Goal: Communication & Community: Answer question/provide support

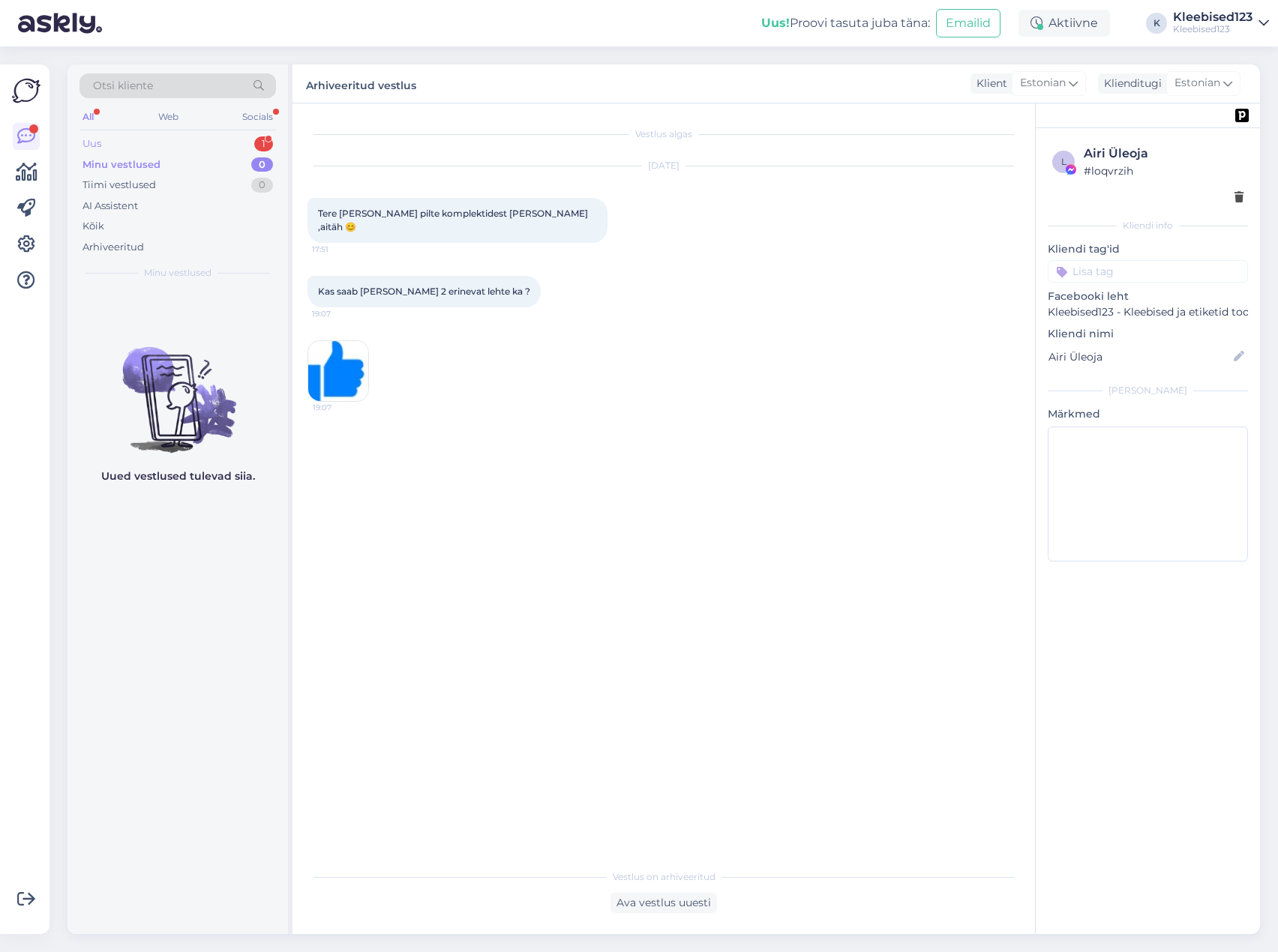
drag, startPoint x: 0, startPoint y: 0, endPoint x: 152, endPoint y: 149, distance: 212.8
click at [152, 149] on div "Uus 1" at bounding box center [178, 143] width 196 height 21
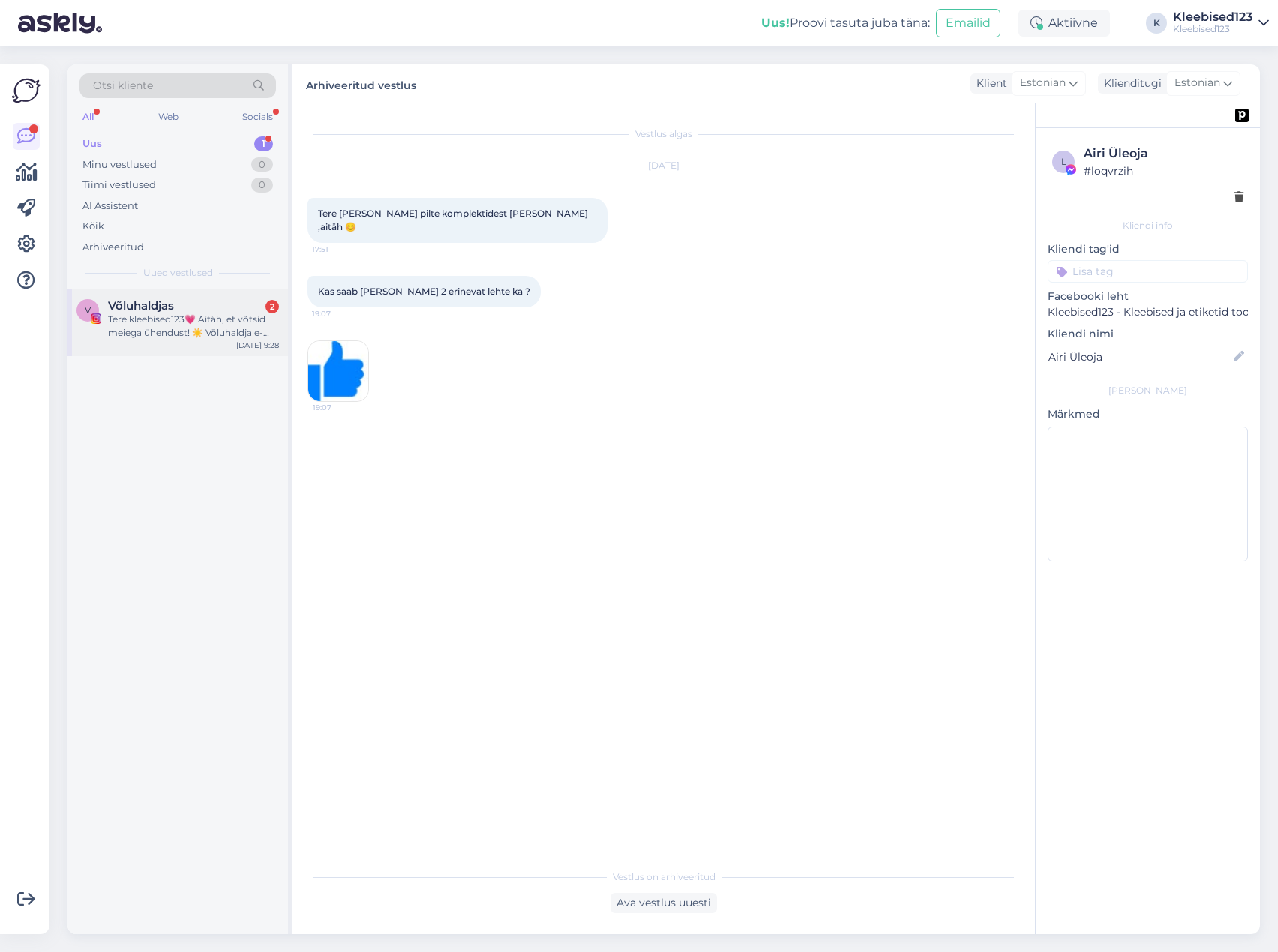
click at [162, 325] on div "Tere kleebised123💗 Aitäh, et võtsid meiega ühendust! ☀️ Võluhaldja e-[PERSON_NA…" at bounding box center [193, 326] width 171 height 27
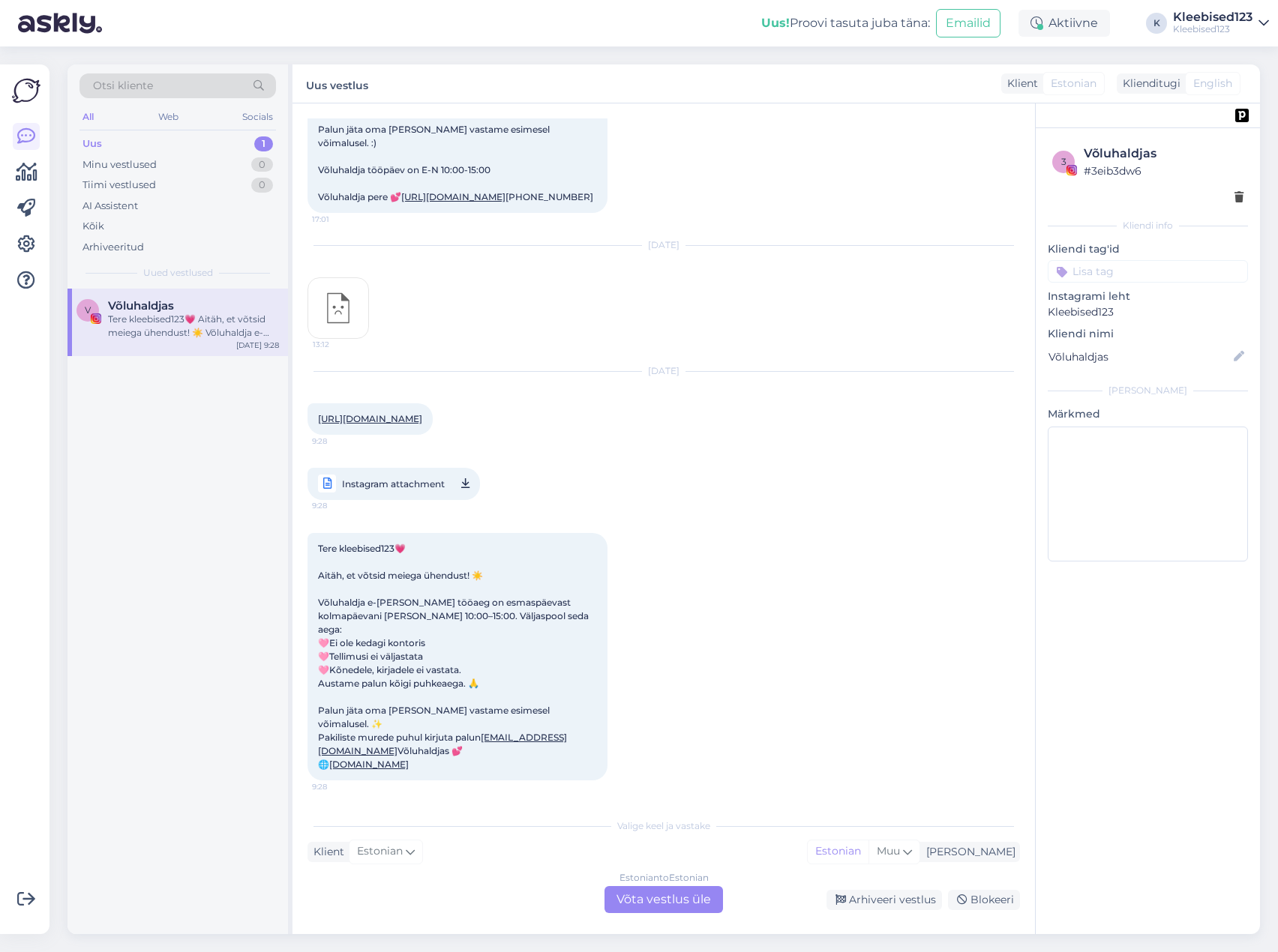
scroll to position [543, 0]
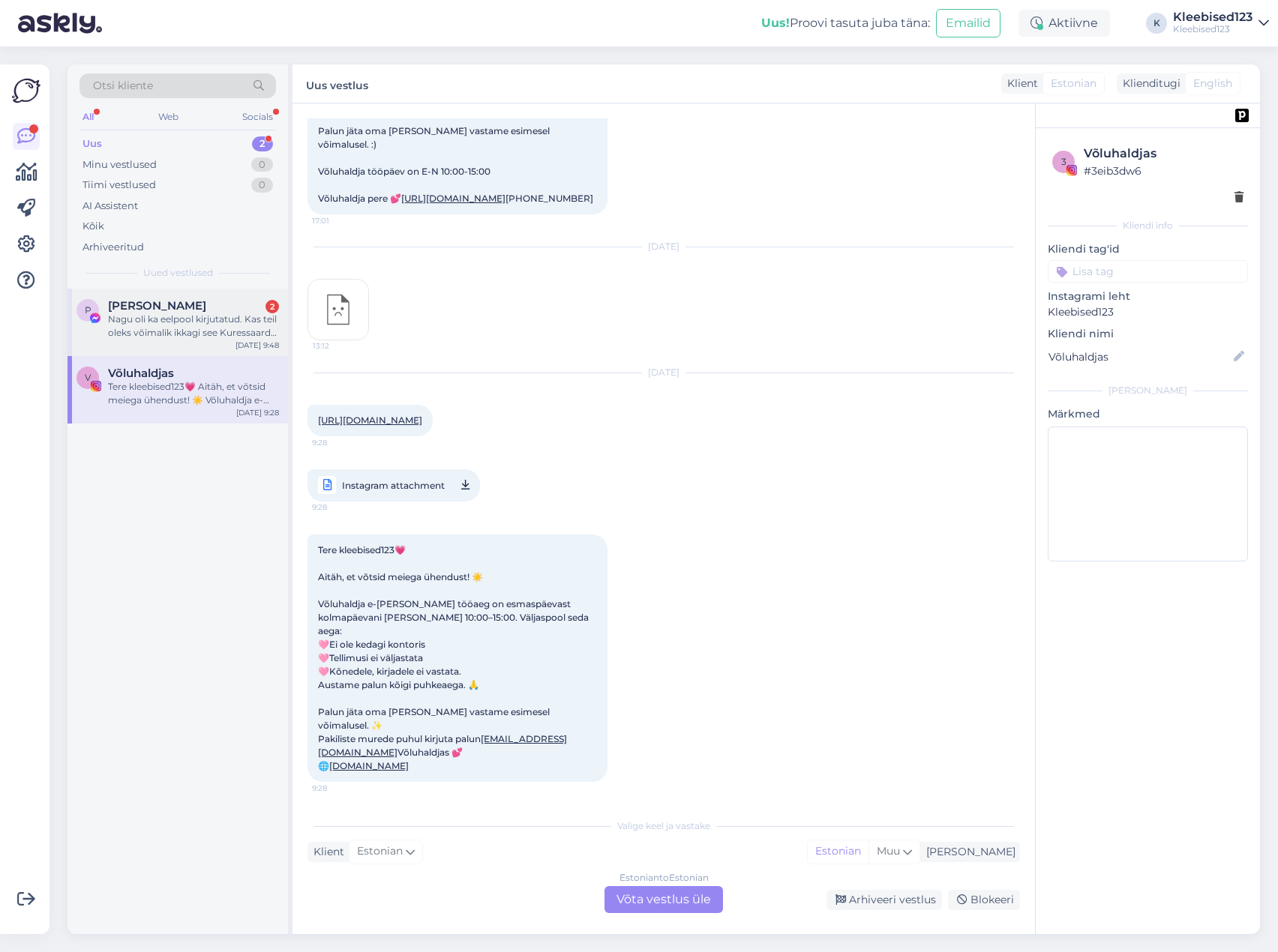
click at [173, 325] on div "Nagu oli ka eelpool kirjutatud. Kas teil oleks võimalik ikkagi see Kuressaarde …" at bounding box center [193, 326] width 171 height 27
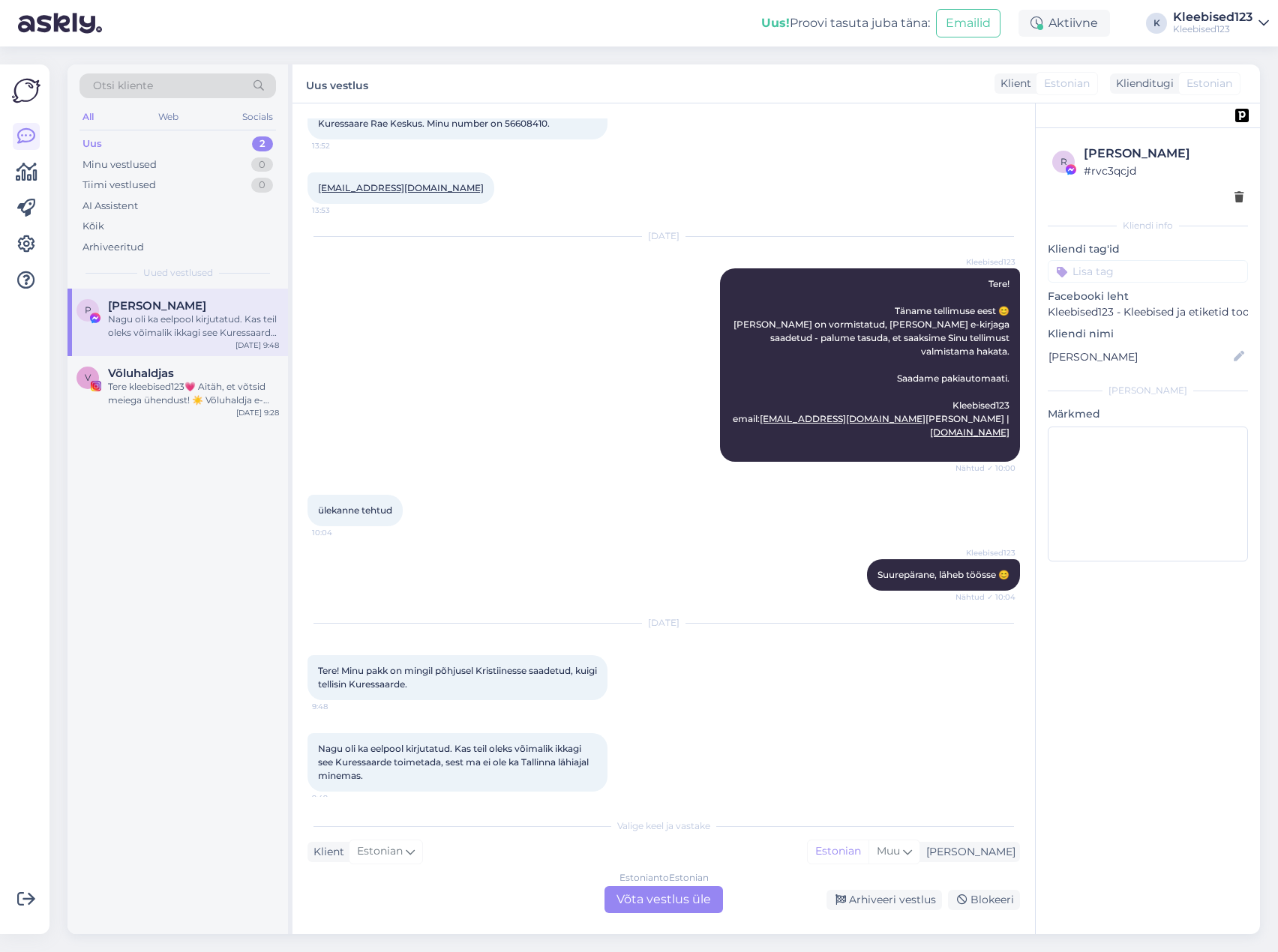
scroll to position [540, 0]
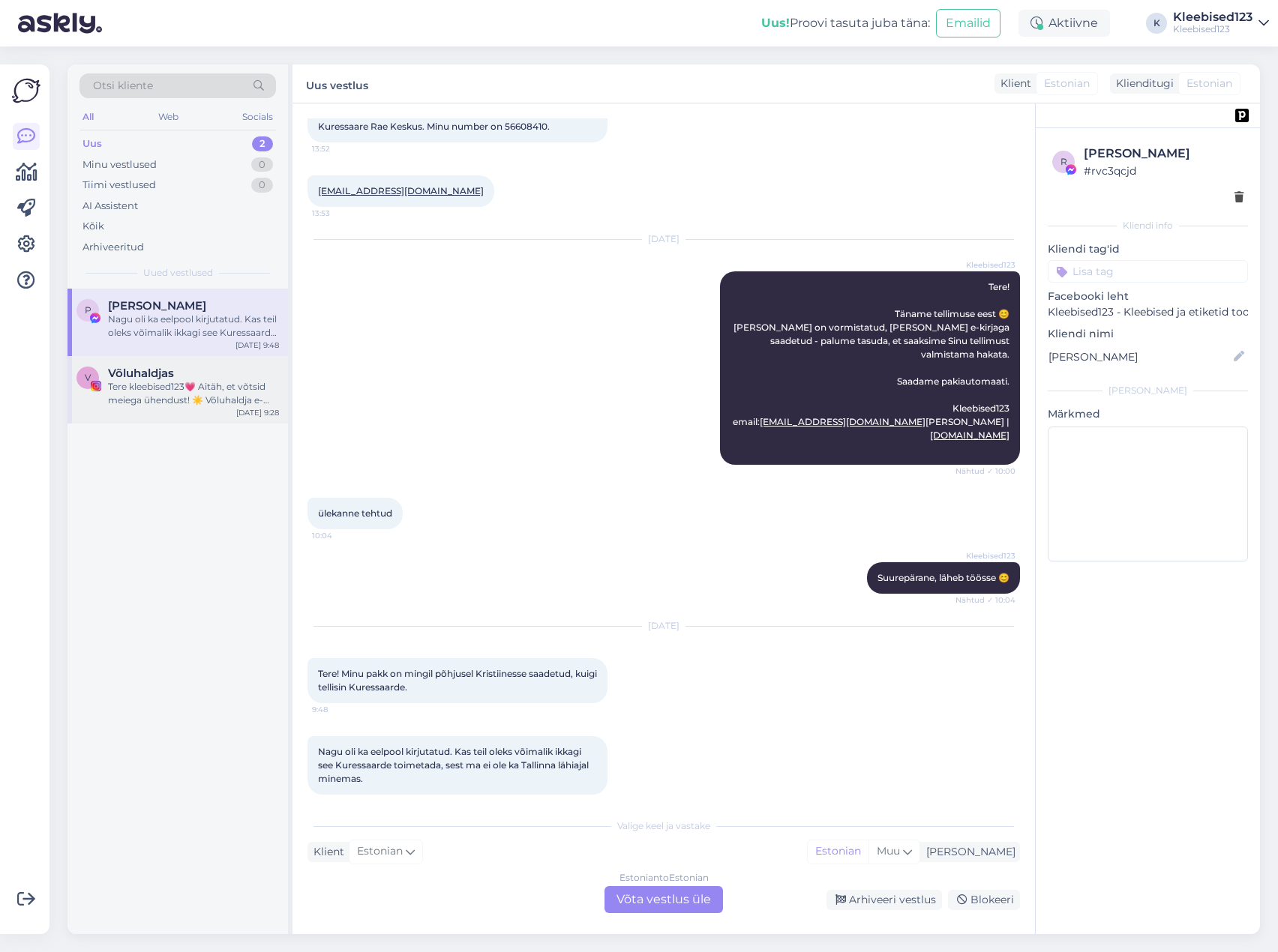
click at [154, 376] on span "Võluhaldjas" at bounding box center [141, 373] width 66 height 13
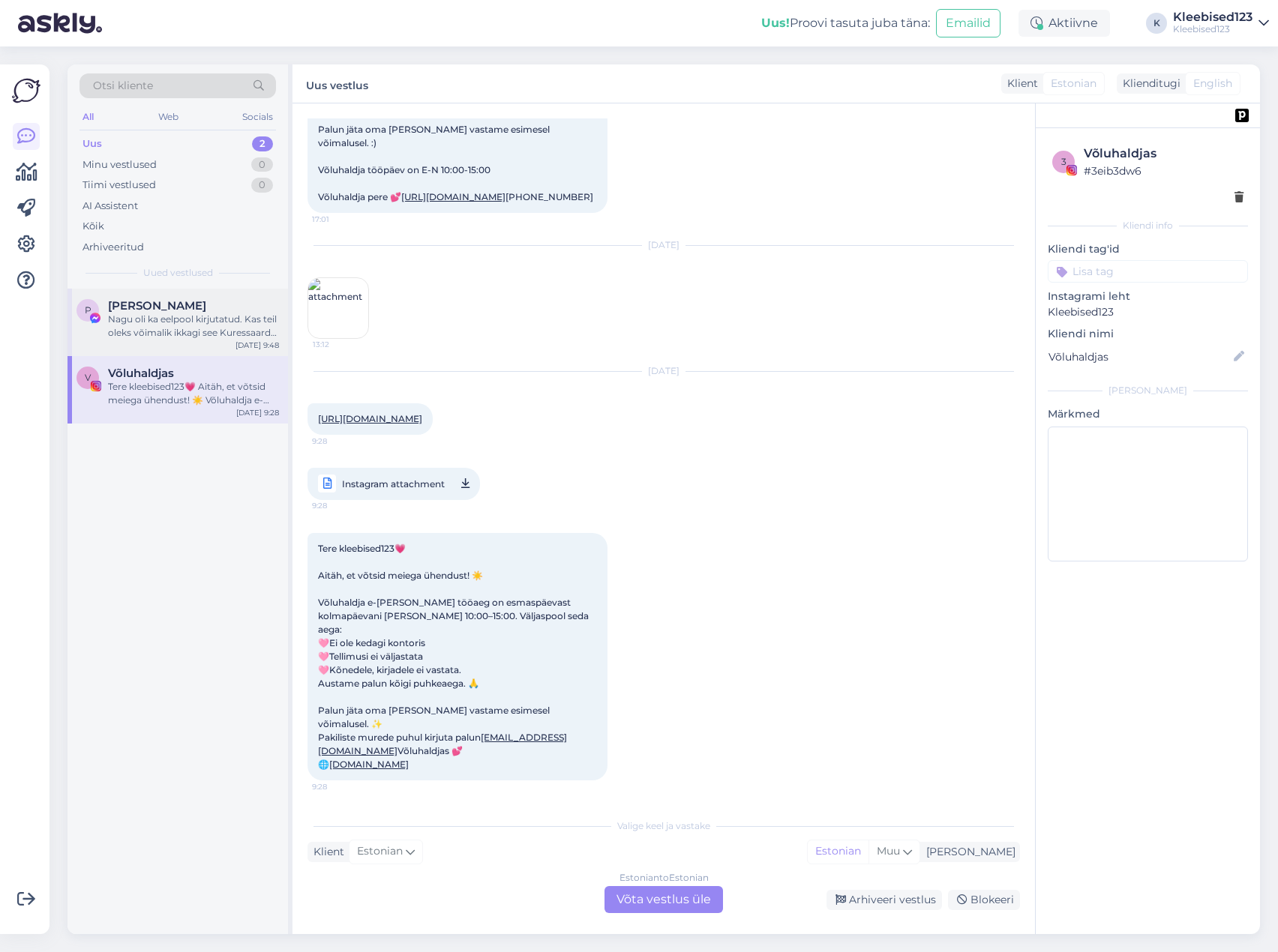
click at [164, 309] on span "[PERSON_NAME]" at bounding box center [157, 305] width 98 height 13
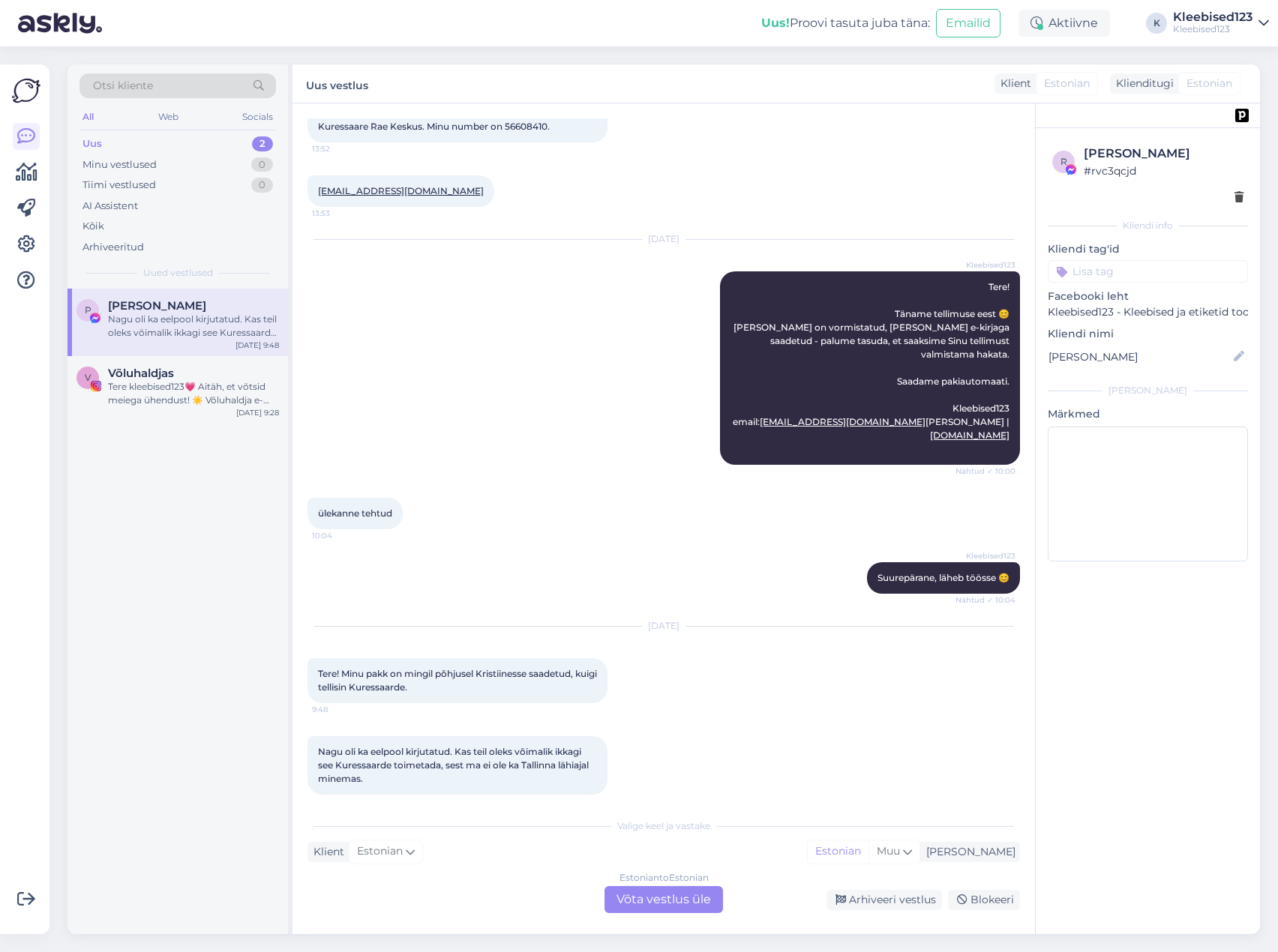
click at [650, 902] on div "Estonian to Estonian Võta vestlus üle" at bounding box center [664, 899] width 118 height 27
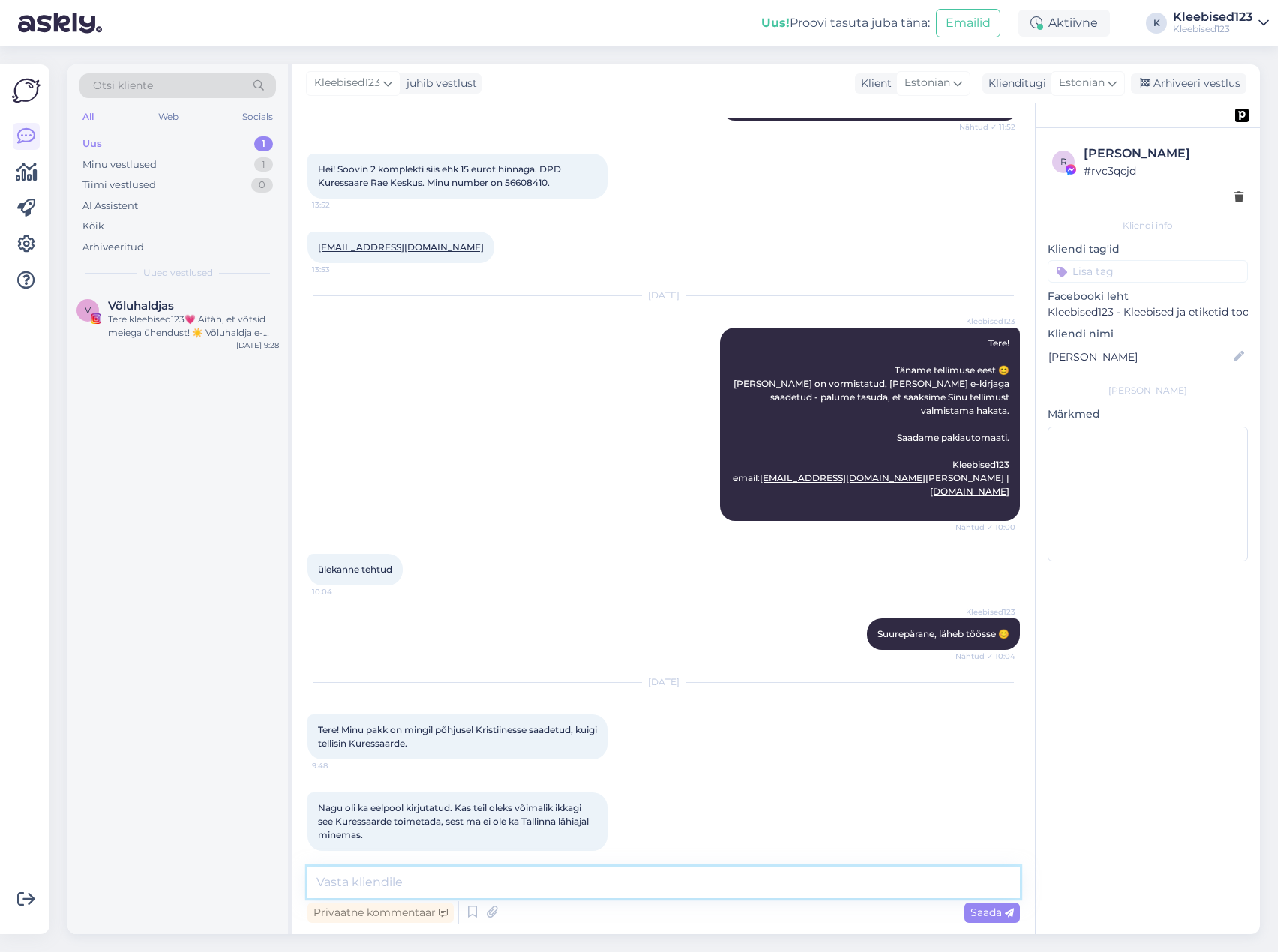
drag, startPoint x: 524, startPoint y: 886, endPoint x: 607, endPoint y: 887, distance: 83.0
click at [525, 886] on textarea at bounding box center [664, 882] width 712 height 31
type textarea "Tere Piret! Muidugi peaks Kuressaarde tulema, laseme ümber suunata 😊 Vabandame!"
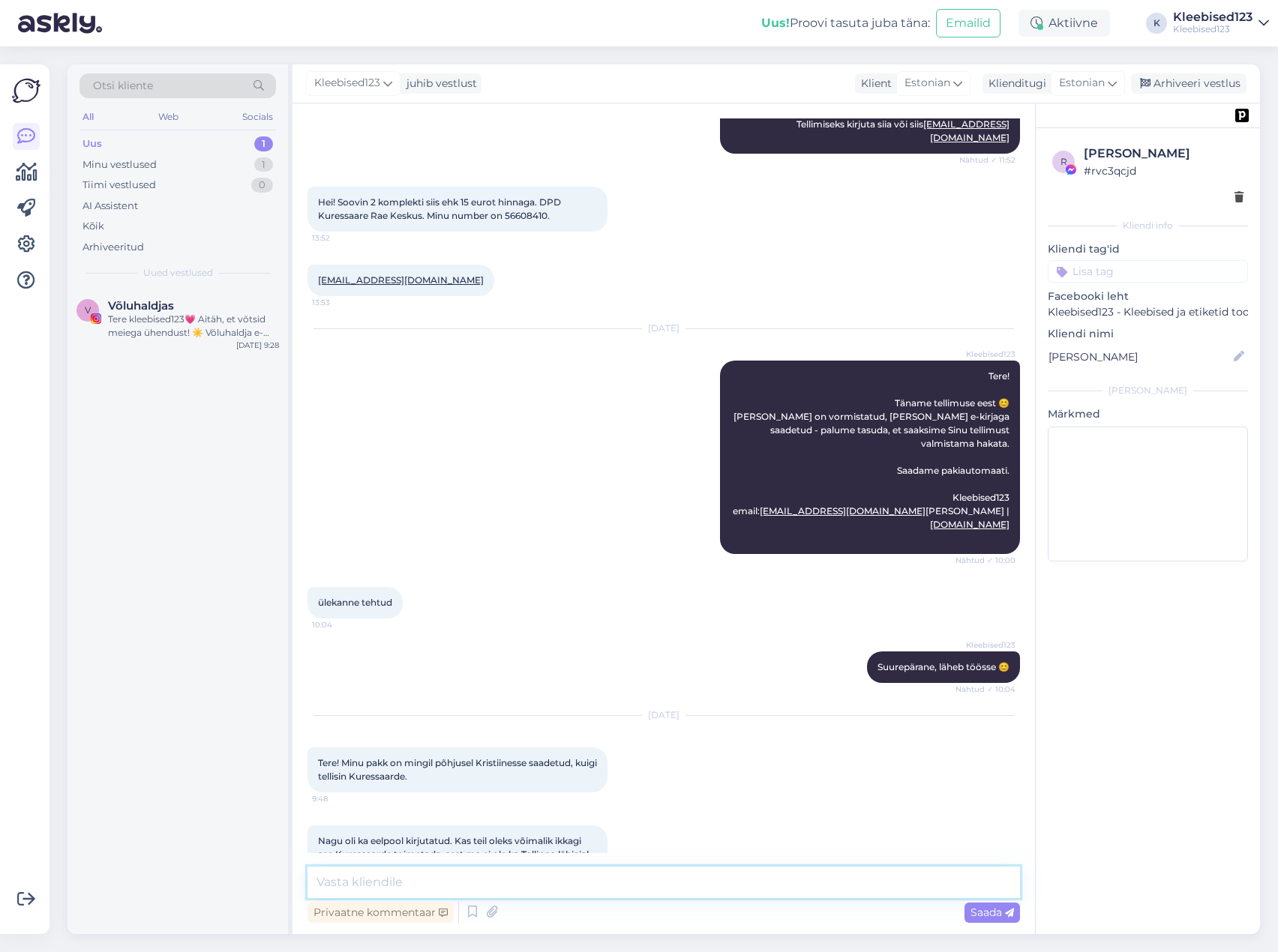
scroll to position [262, 0]
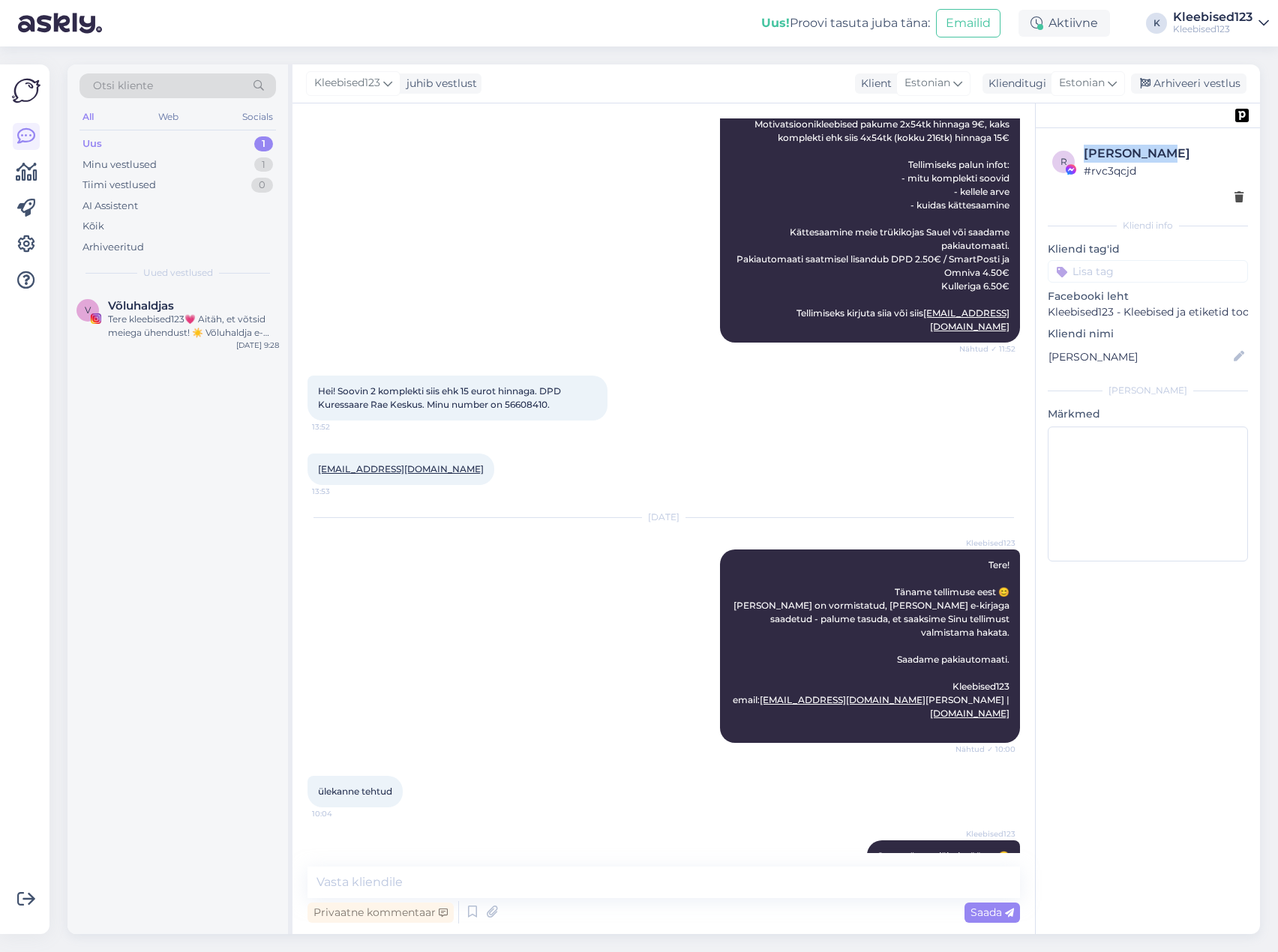
drag, startPoint x: 1129, startPoint y: 150, endPoint x: 1082, endPoint y: 150, distance: 47.0
click at [1082, 150] on div "r [PERSON_NAME] # rvc3qcjd" at bounding box center [1147, 162] width 191 height 34
copy div "[PERSON_NAME]"
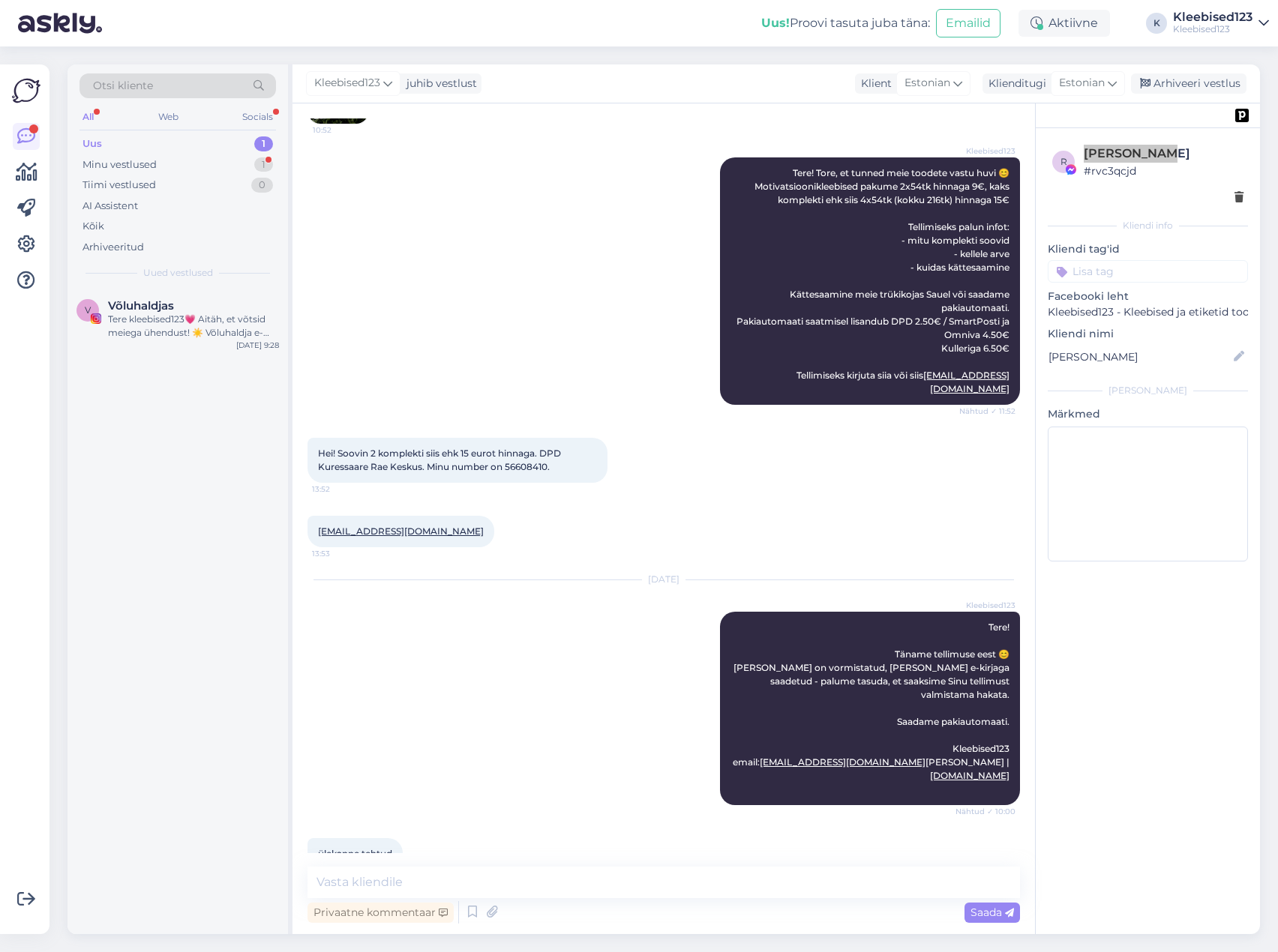
scroll to position [176, 0]
